Goal: Information Seeking & Learning: Learn about a topic

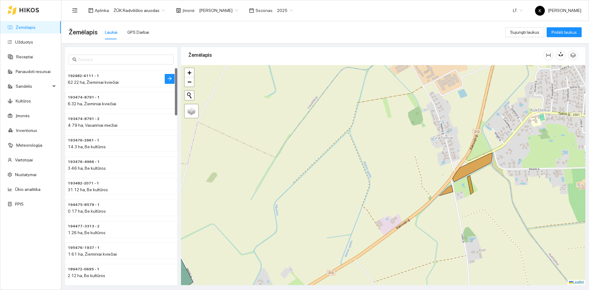
click at [87, 82] on span "62.22 ha, Žieminiai kviečiai" at bounding box center [93, 82] width 51 height 5
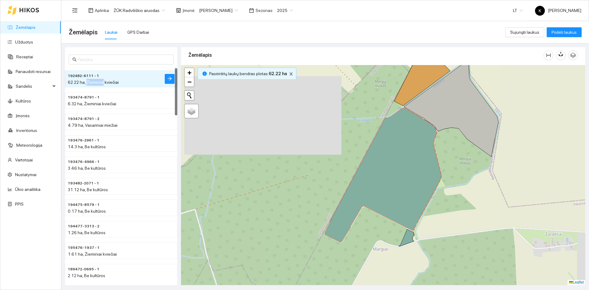
click at [87, 82] on span "62.22 ha, Žieminiai kviečiai" at bounding box center [93, 82] width 51 height 5
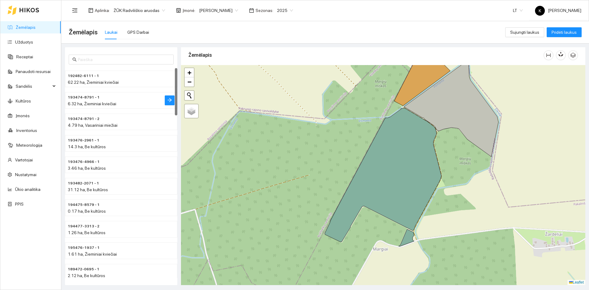
click at [83, 102] on span "6.32 ha, Žieminiai kviečiai" at bounding box center [92, 103] width 48 height 5
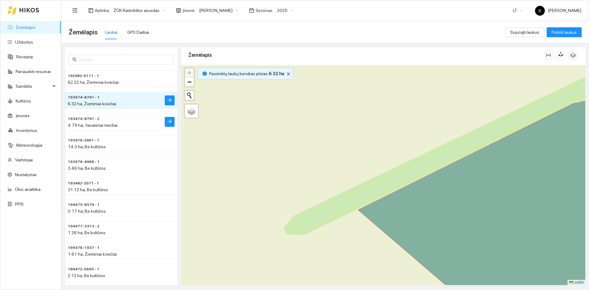
click at [77, 125] on span "4.79 ha, Vasariniai miežiai" at bounding box center [93, 125] width 50 height 5
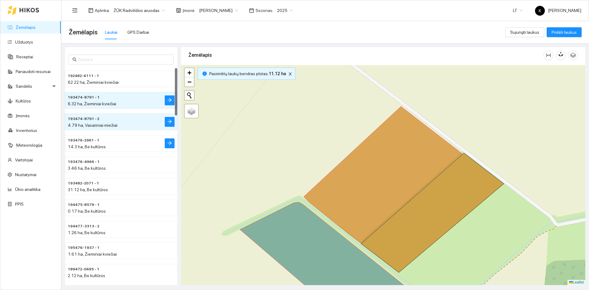
click at [72, 148] on span "14.3 ha, Be kultūros" at bounding box center [87, 146] width 38 height 5
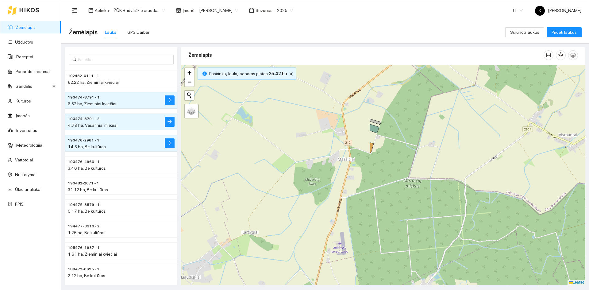
drag, startPoint x: 259, startPoint y: 131, endPoint x: 489, endPoint y: 201, distance: 239.6
click at [489, 201] on div "+ − Nieko nerasta. Bandykite dar kartą. Žemėlapis Palydovas Leaflet" at bounding box center [383, 175] width 404 height 220
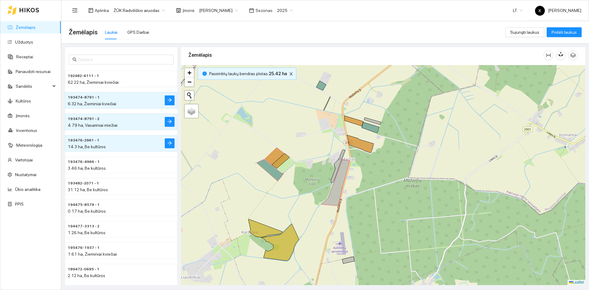
click at [349, 263] on div "+ − Nieko nerasta. Bandykite dar kartą. Žemėlapis Palydovas Leaflet" at bounding box center [383, 175] width 404 height 220
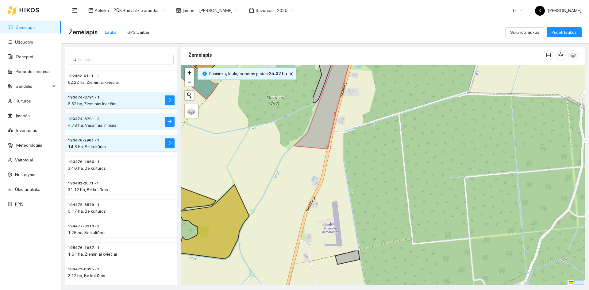
click at [349, 263] on div "+ − Nieko nerasta. Bandykite dar kartą. Žemėlapis Palydovas Leaflet" at bounding box center [383, 175] width 404 height 220
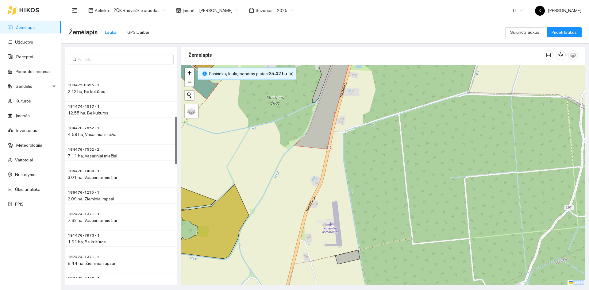
scroll to position [215, 0]
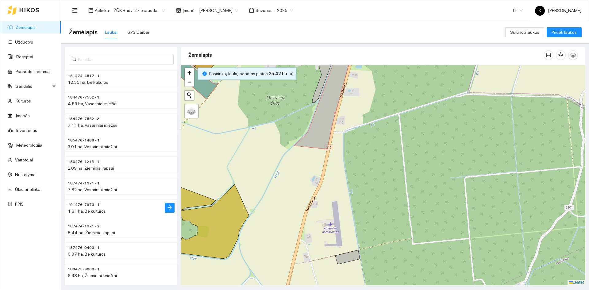
click at [76, 205] on span "191476-7973 - 1" at bounding box center [84, 205] width 32 height 6
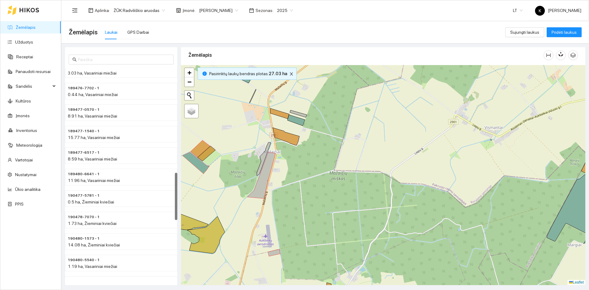
scroll to position [552, 0]
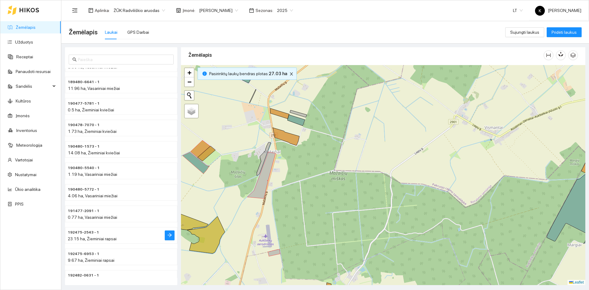
click at [77, 231] on span "192475-2543 - 1" at bounding box center [83, 232] width 31 height 6
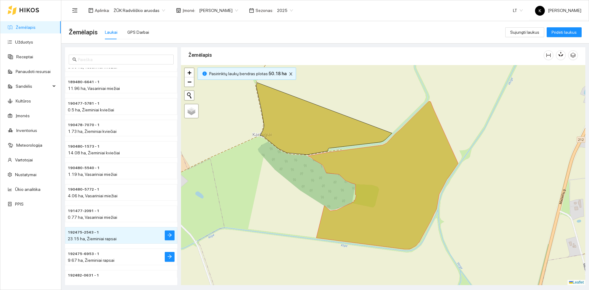
click at [89, 253] on span "192475-6953 - 1" at bounding box center [84, 254] width 32 height 6
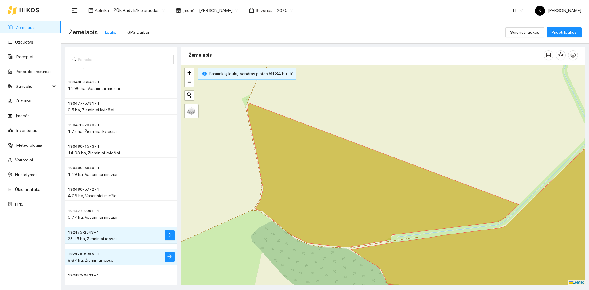
scroll to position [644, 0]
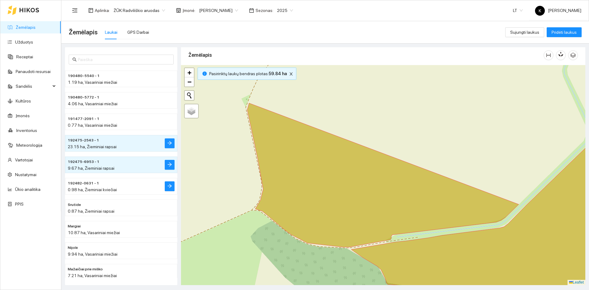
click at [87, 184] on span "192482-0631 - 1" at bounding box center [83, 183] width 31 height 6
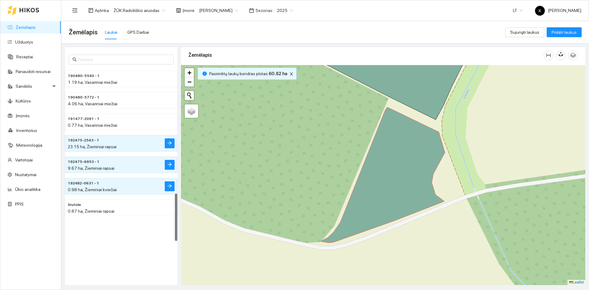
scroll to position [521, 0]
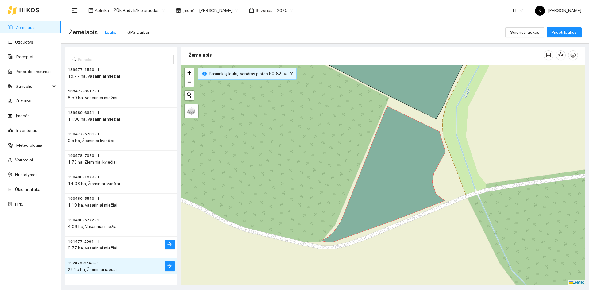
click at [85, 240] on span "191477-2091 - 1" at bounding box center [84, 242] width 32 height 6
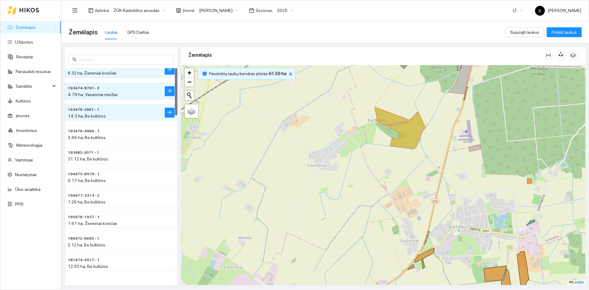
scroll to position [0, 0]
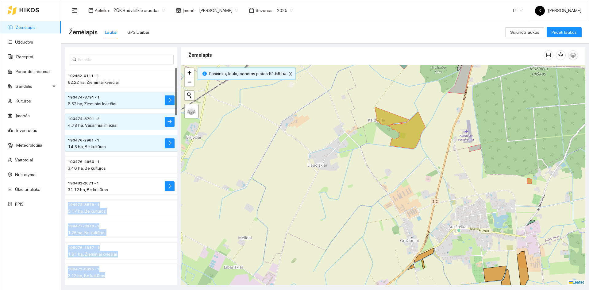
drag, startPoint x: 121, startPoint y: 277, endPoint x: 141, endPoint y: 189, distance: 91.0
click at [141, 189] on div "192482-6111 - 1 62.22 ha, Žieminiai kviečiai 193474-8791 - 1 6.32 ha, Žieminiai…" at bounding box center [121, 186] width 112 height 236
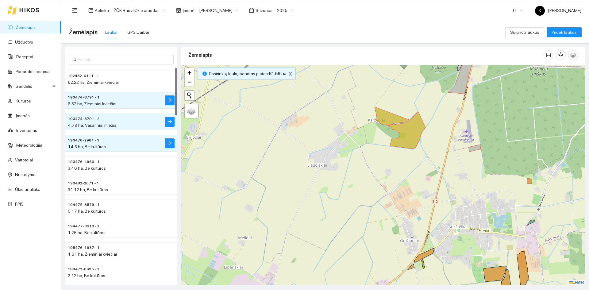
click at [49, 257] on div "Žemėlapis Užduotys Receptai Panaudoti resursai Sandėlis Kultūros Įmonės Invento…" at bounding box center [30, 144] width 61 height 289
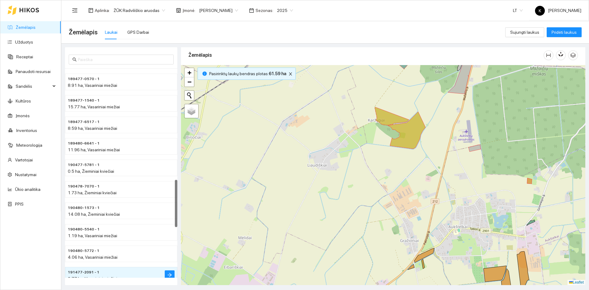
scroll to position [521, 0]
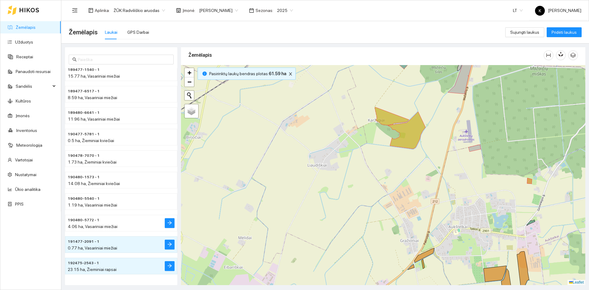
click at [89, 219] on span "190480-5772 - 1" at bounding box center [84, 220] width 32 height 6
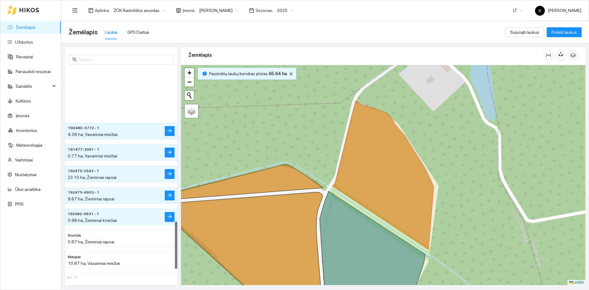
scroll to position [705, 0]
